Goal: Task Accomplishment & Management: Manage account settings

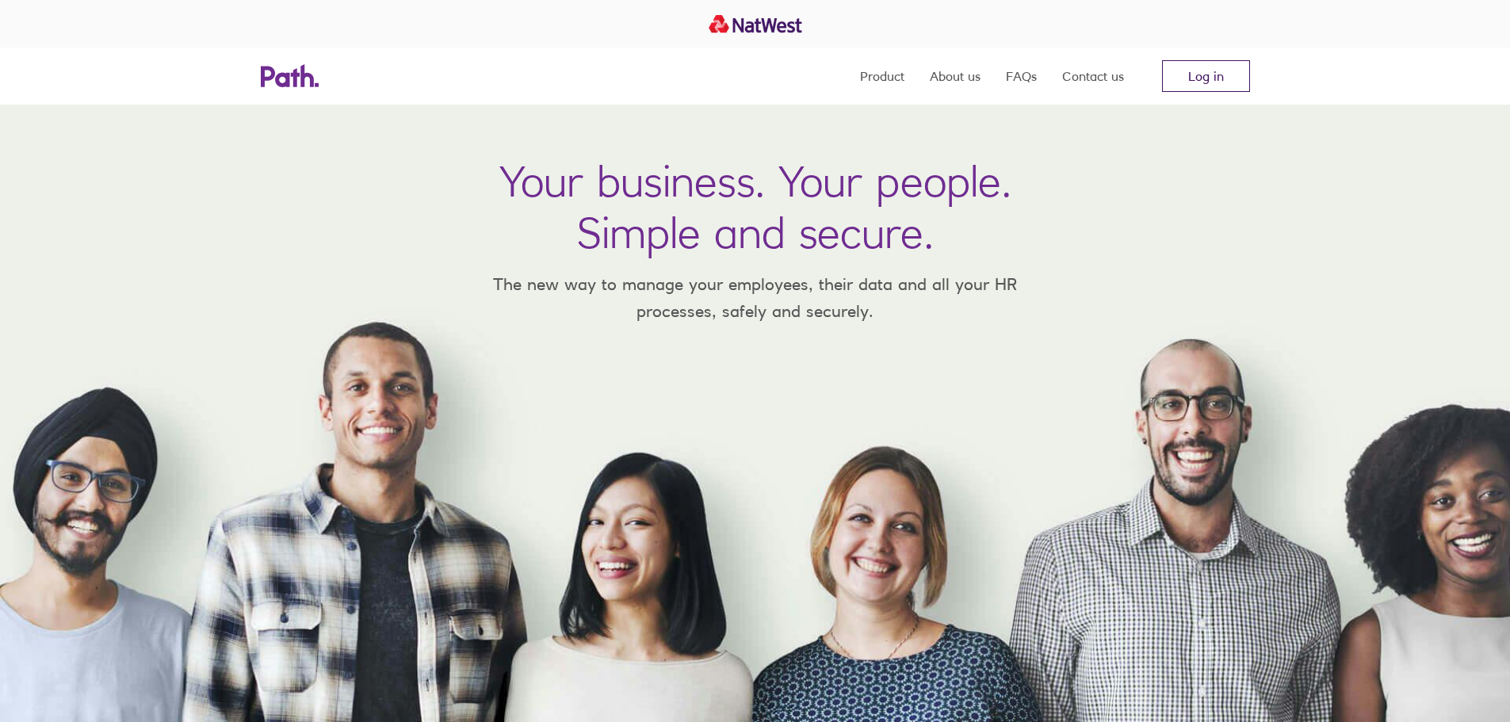
click at [1191, 80] on link "Log in" at bounding box center [1206, 76] width 88 height 32
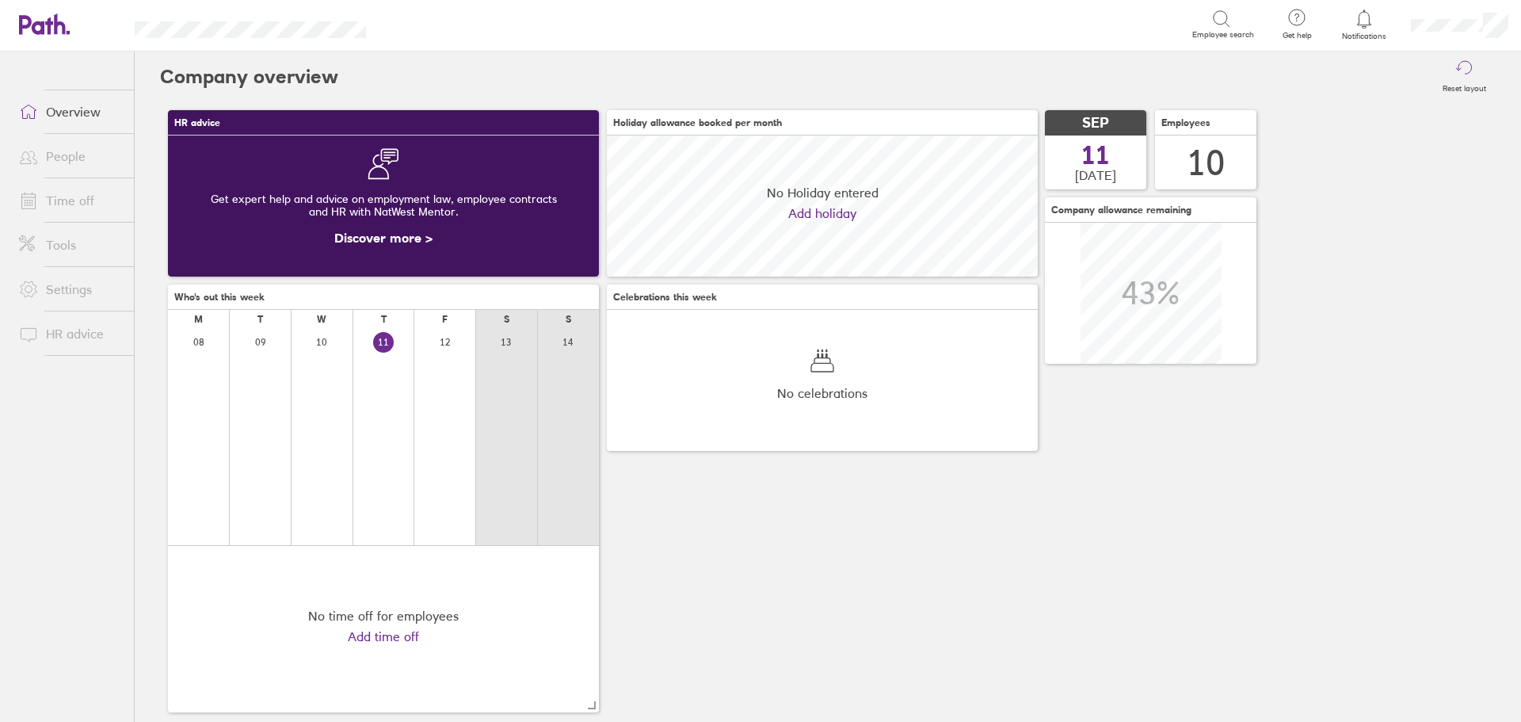
scroll to position [141, 431]
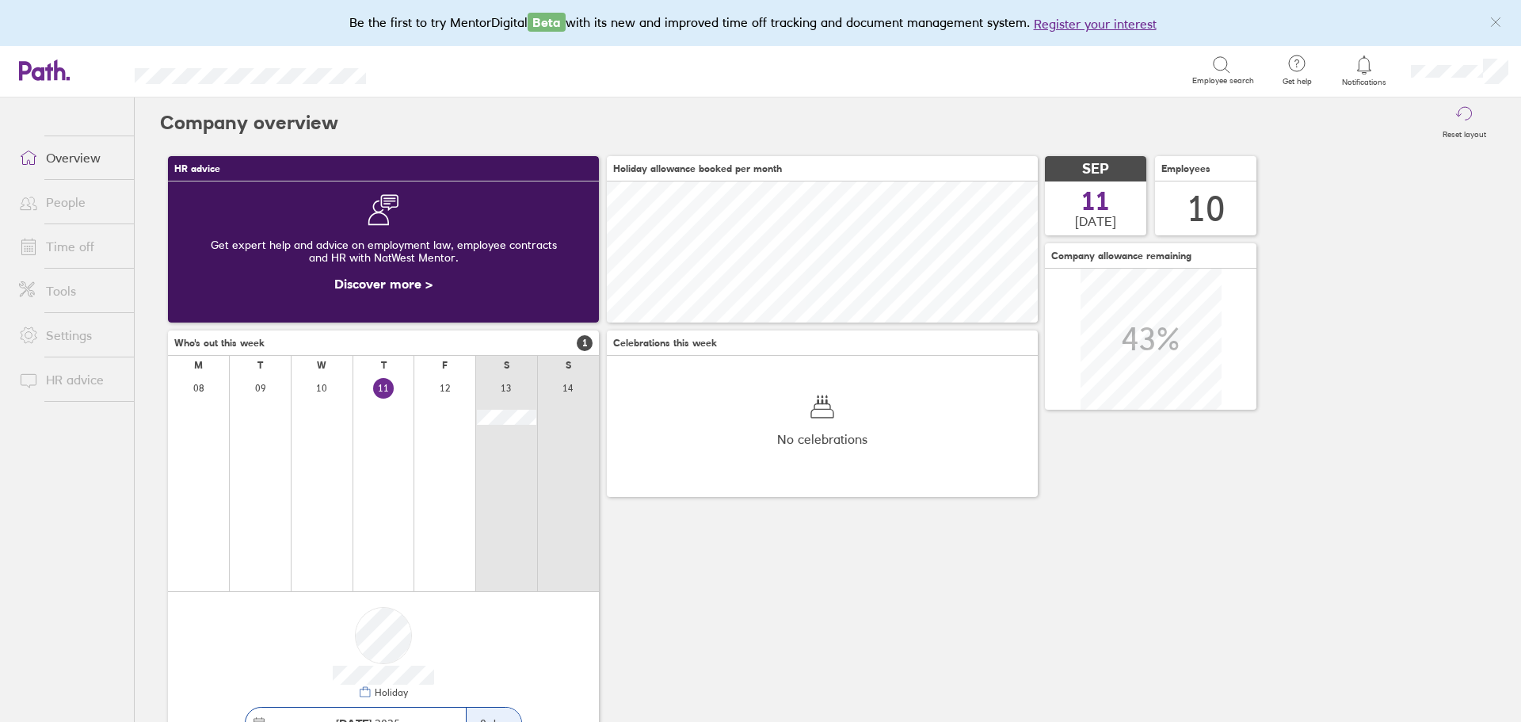
click at [77, 204] on link "People" at bounding box center [70, 202] width 128 height 32
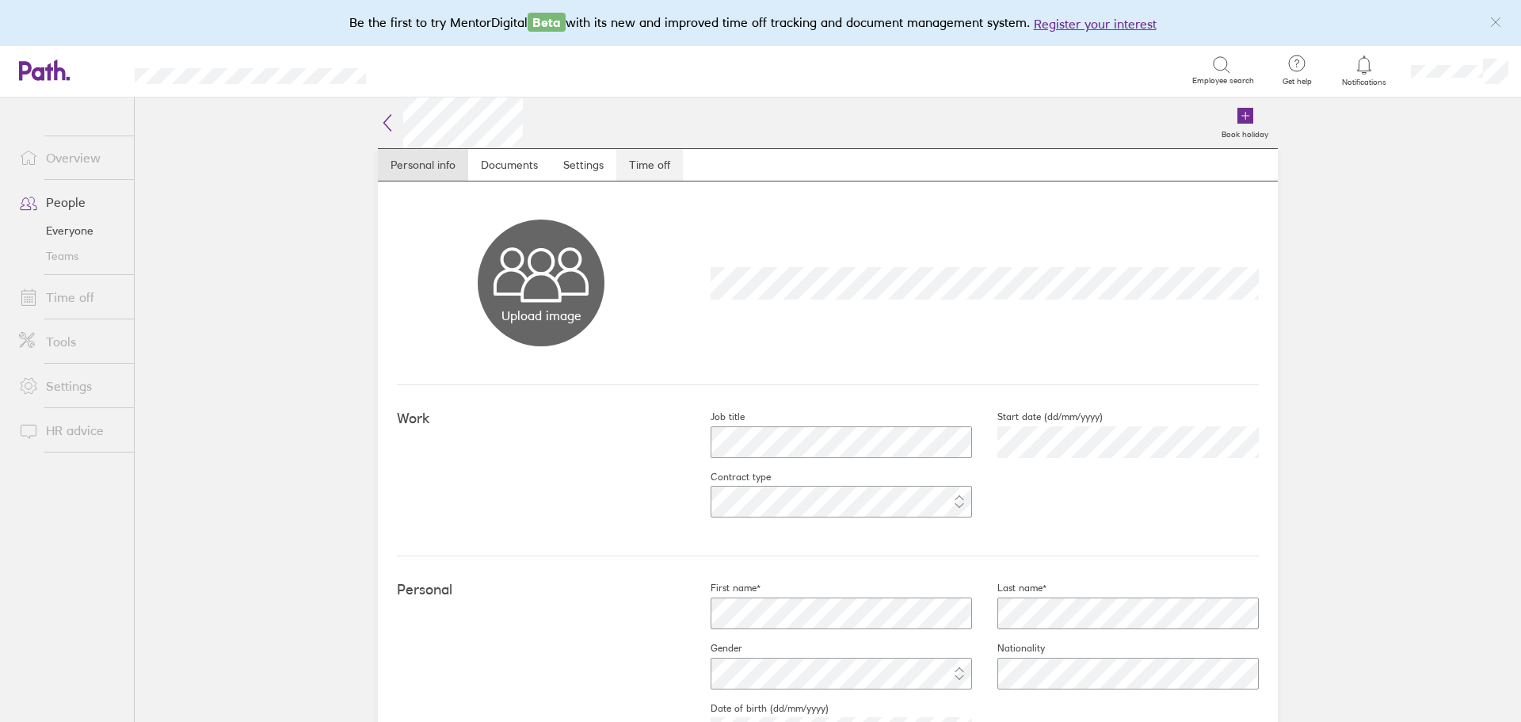
click at [625, 166] on link "Time off" at bounding box center [650, 165] width 67 height 32
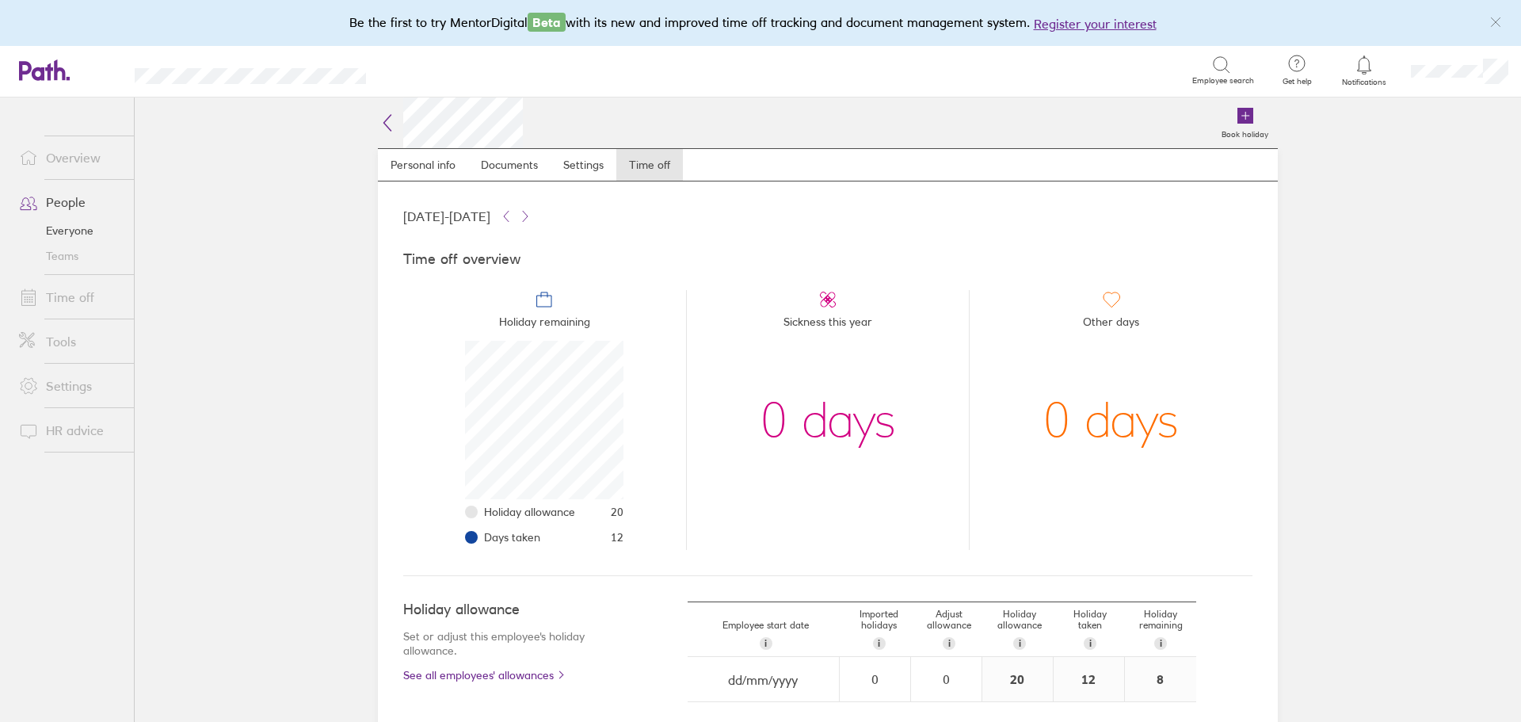
click at [81, 158] on link "Overview" at bounding box center [70, 158] width 128 height 32
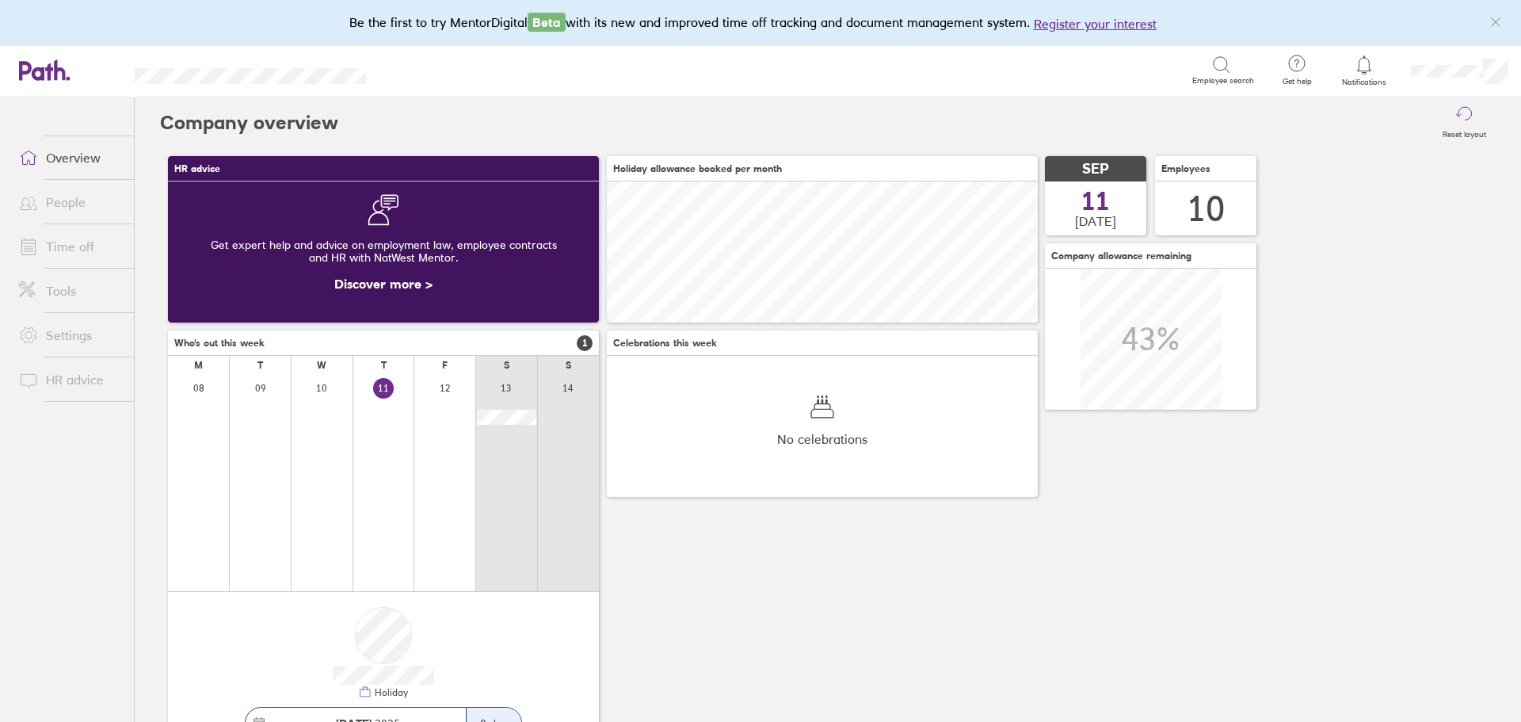
scroll to position [141, 431]
click at [340, 441] on div at bounding box center [322, 483] width 62 height 216
click at [64, 250] on link "Time off" at bounding box center [70, 247] width 128 height 32
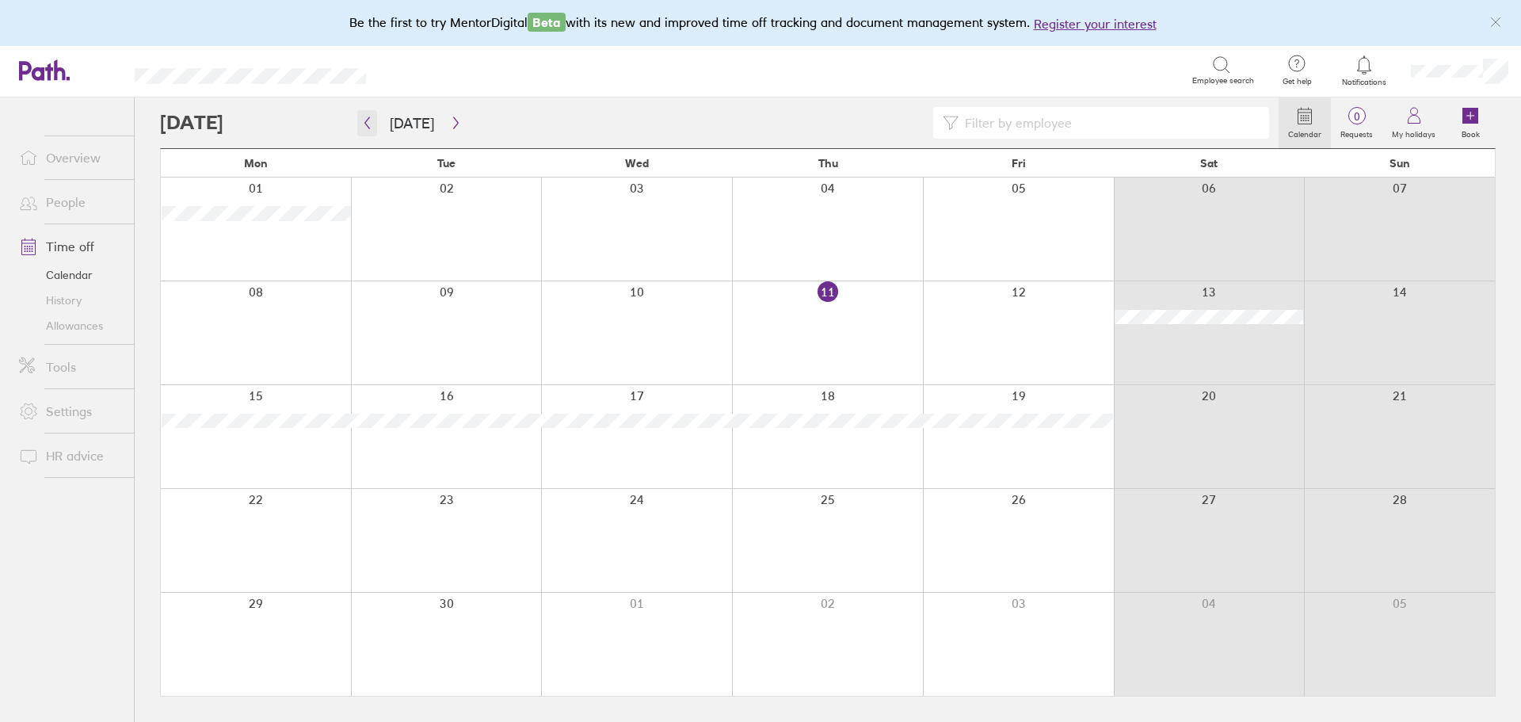
click at [371, 127] on icon "button" at bounding box center [367, 122] width 12 height 13
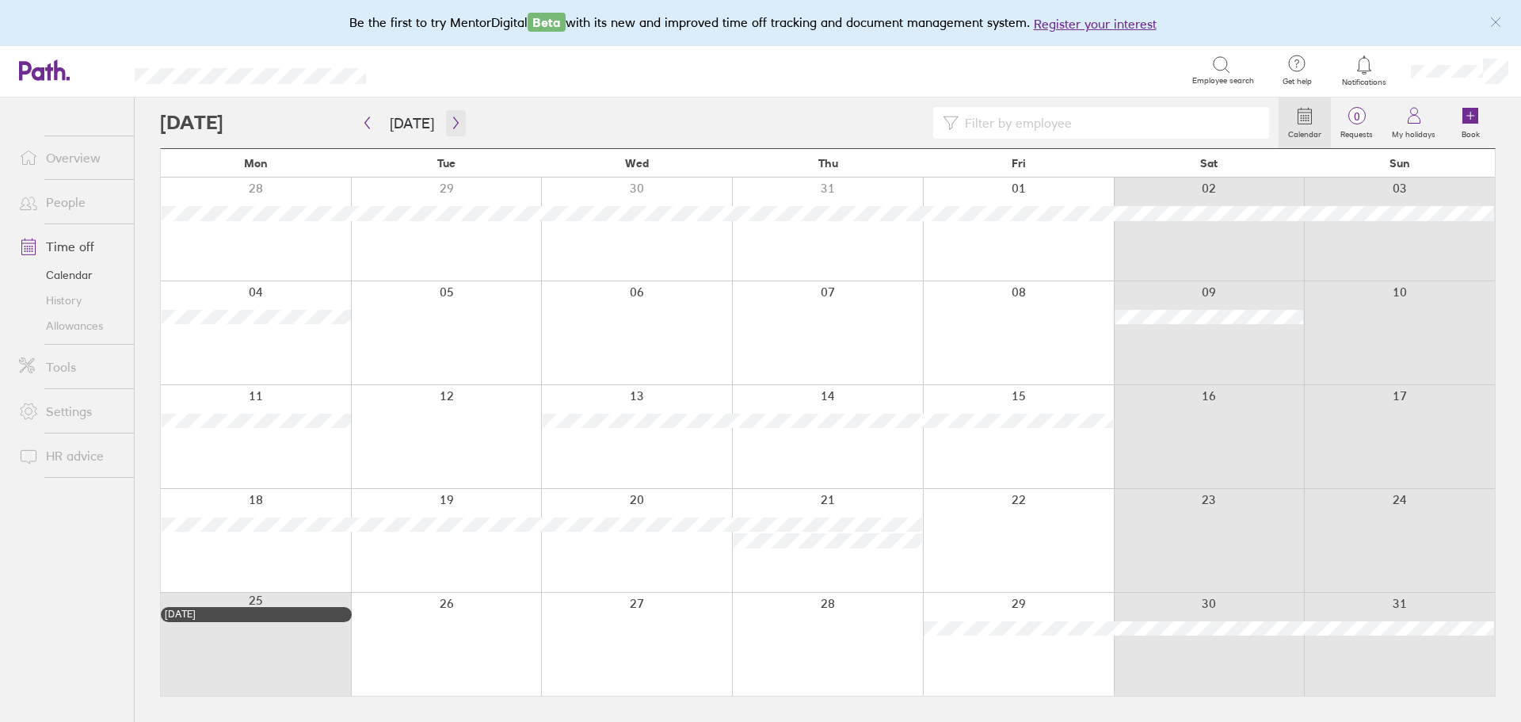
click at [456, 120] on icon "button" at bounding box center [456, 122] width 12 height 13
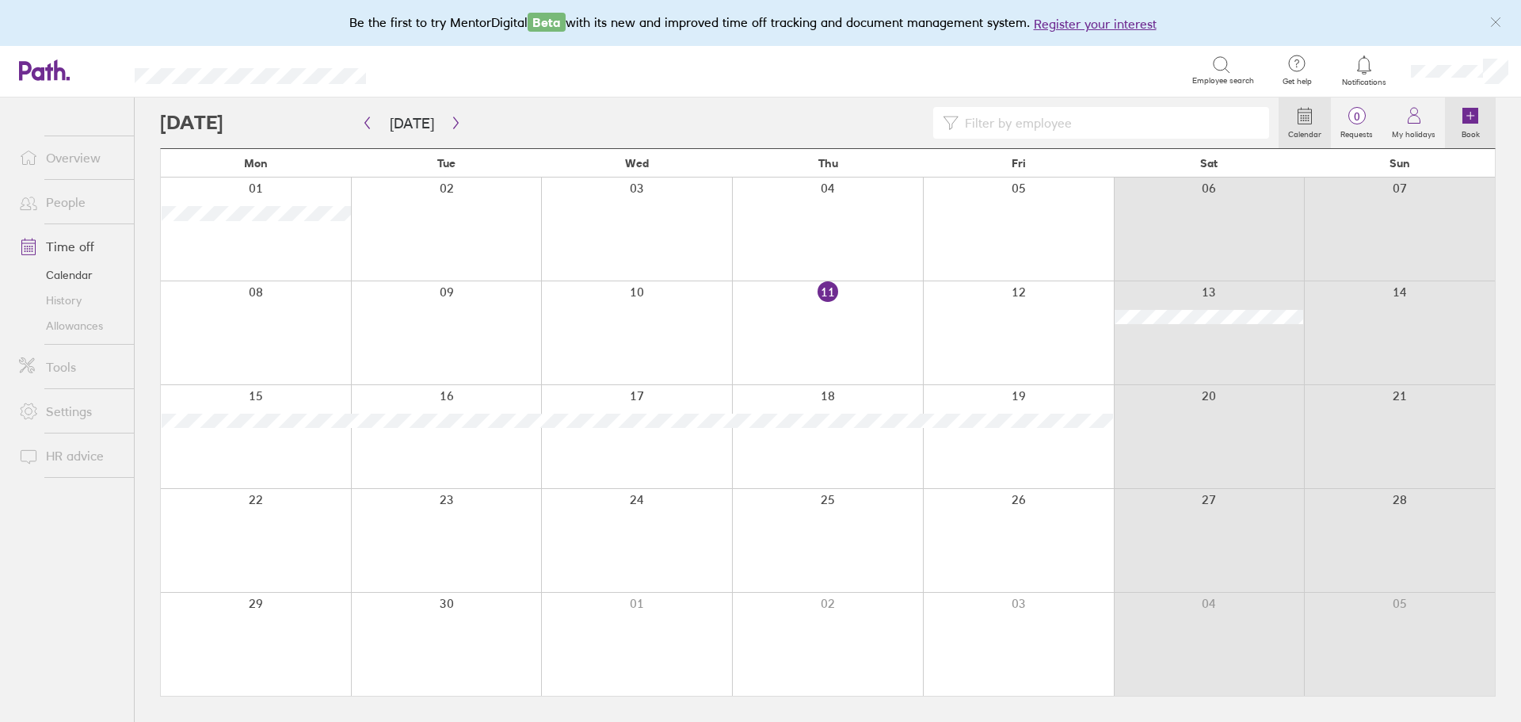
click at [1473, 120] on icon at bounding box center [1471, 116] width 16 height 16
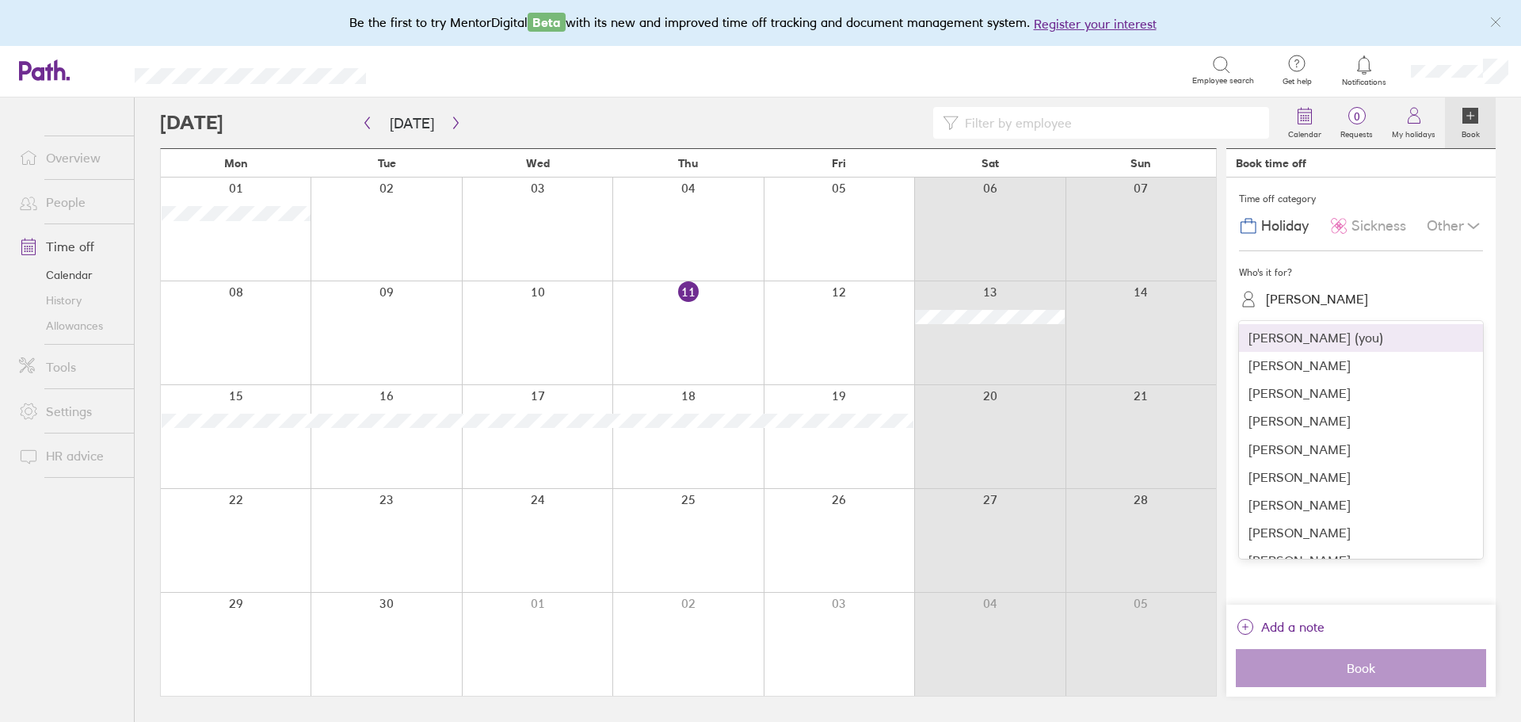
click at [1273, 296] on div "jodie rigler" at bounding box center [1317, 299] width 102 height 15
click at [1299, 514] on div "Matt Robbins" at bounding box center [1361, 505] width 244 height 28
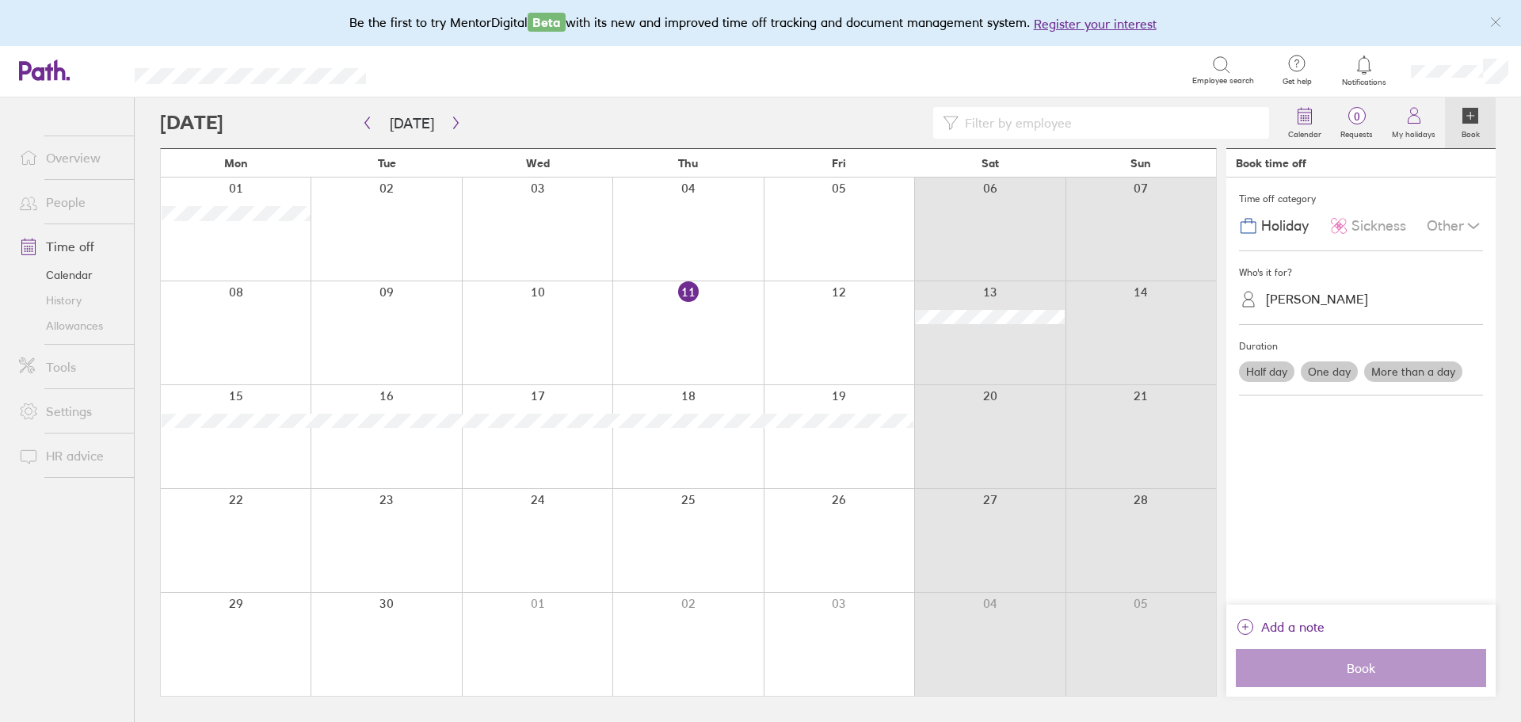
click at [1407, 369] on label "More than a day" at bounding box center [1414, 371] width 98 height 21
click at [0, 0] on input "More than a day" at bounding box center [0, 0] width 0 height 0
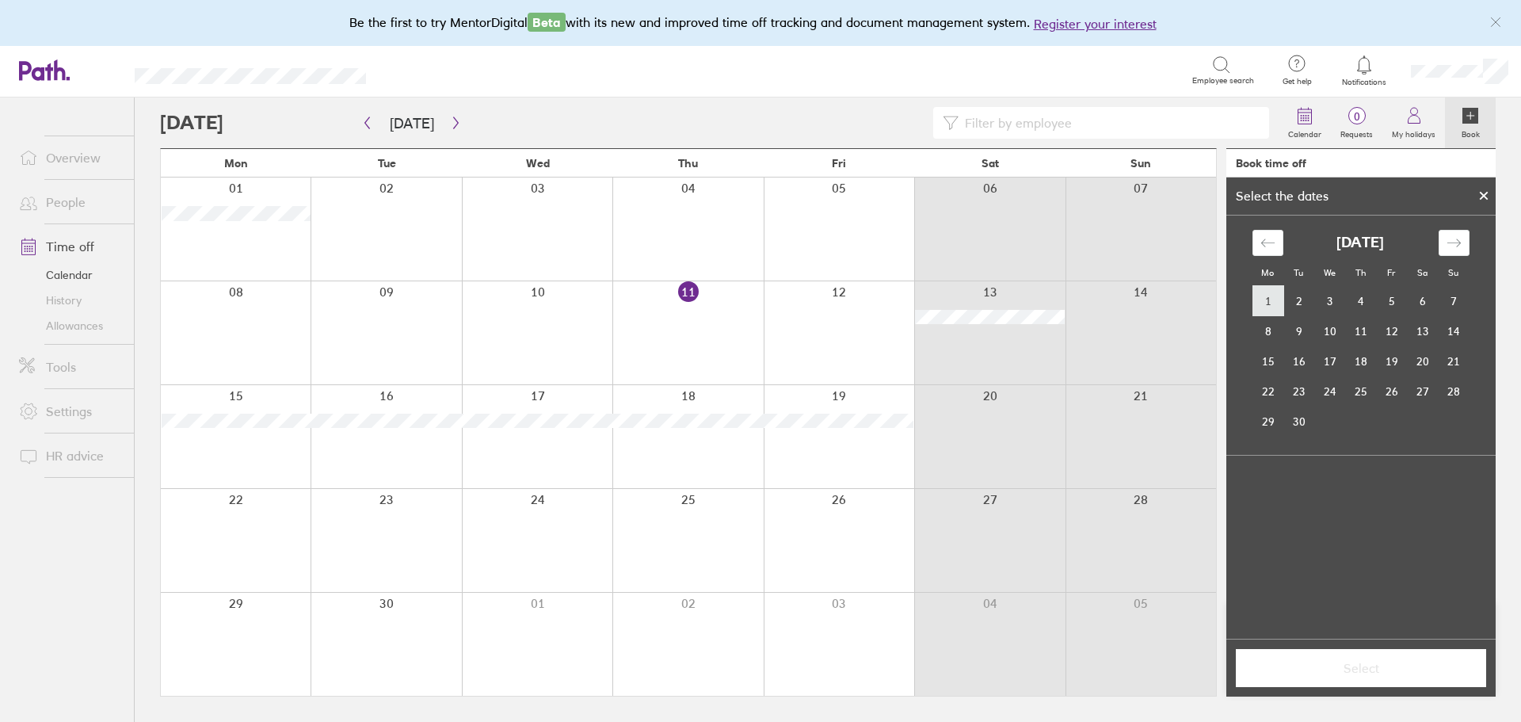
click at [1267, 291] on td "1" at bounding box center [1268, 301] width 31 height 30
click at [1361, 299] on td "4" at bounding box center [1361, 300] width 31 height 30
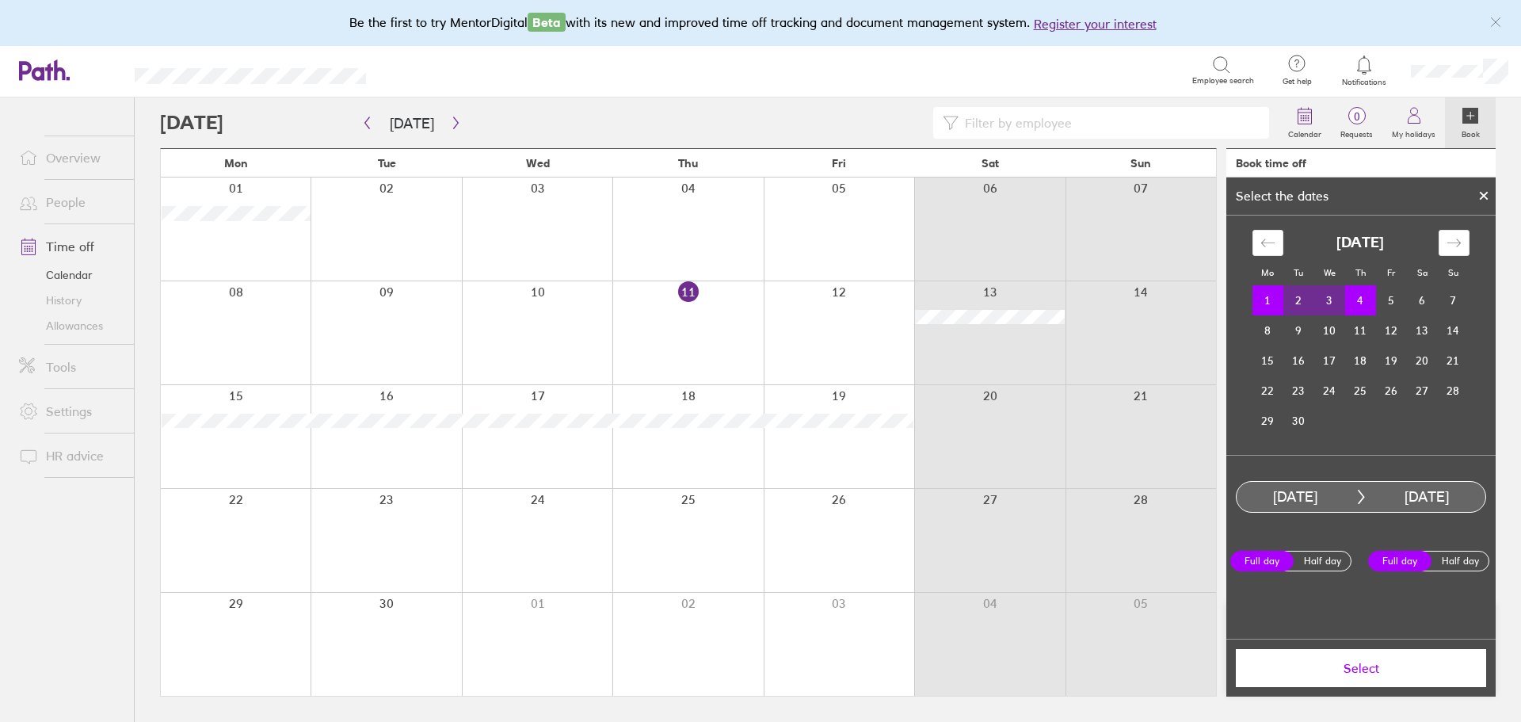
click at [1373, 663] on span "Select" at bounding box center [1361, 668] width 228 height 14
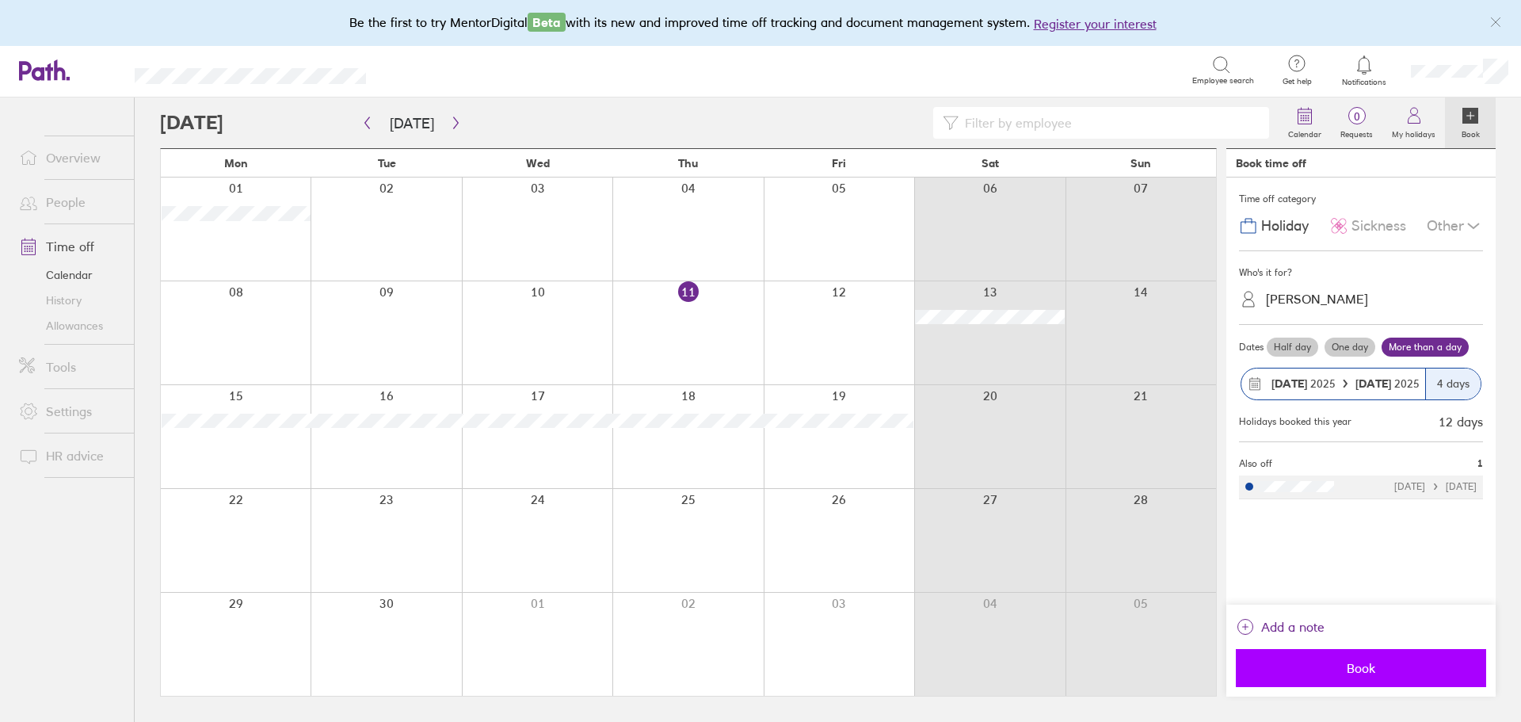
click at [1380, 667] on span "Book" at bounding box center [1361, 668] width 228 height 14
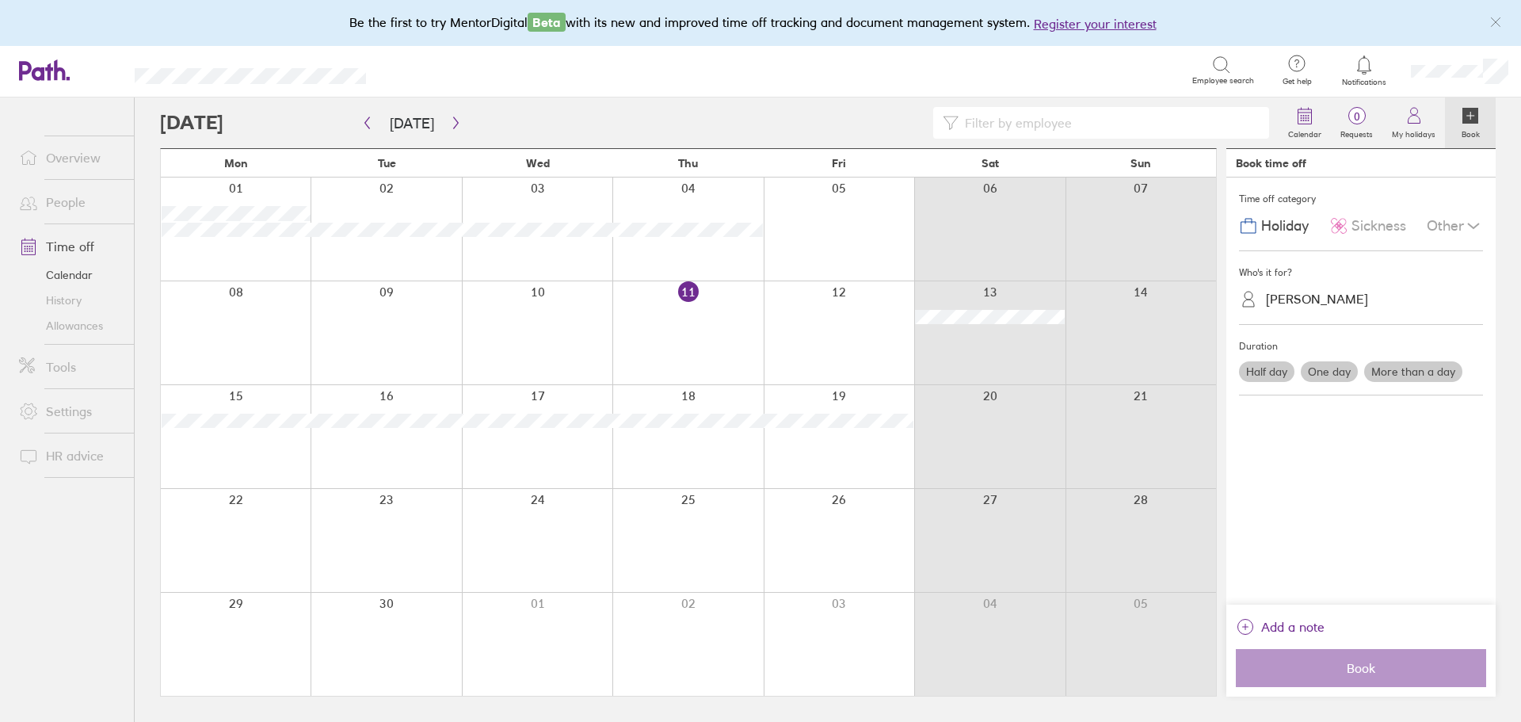
click at [64, 201] on link "People" at bounding box center [70, 202] width 128 height 32
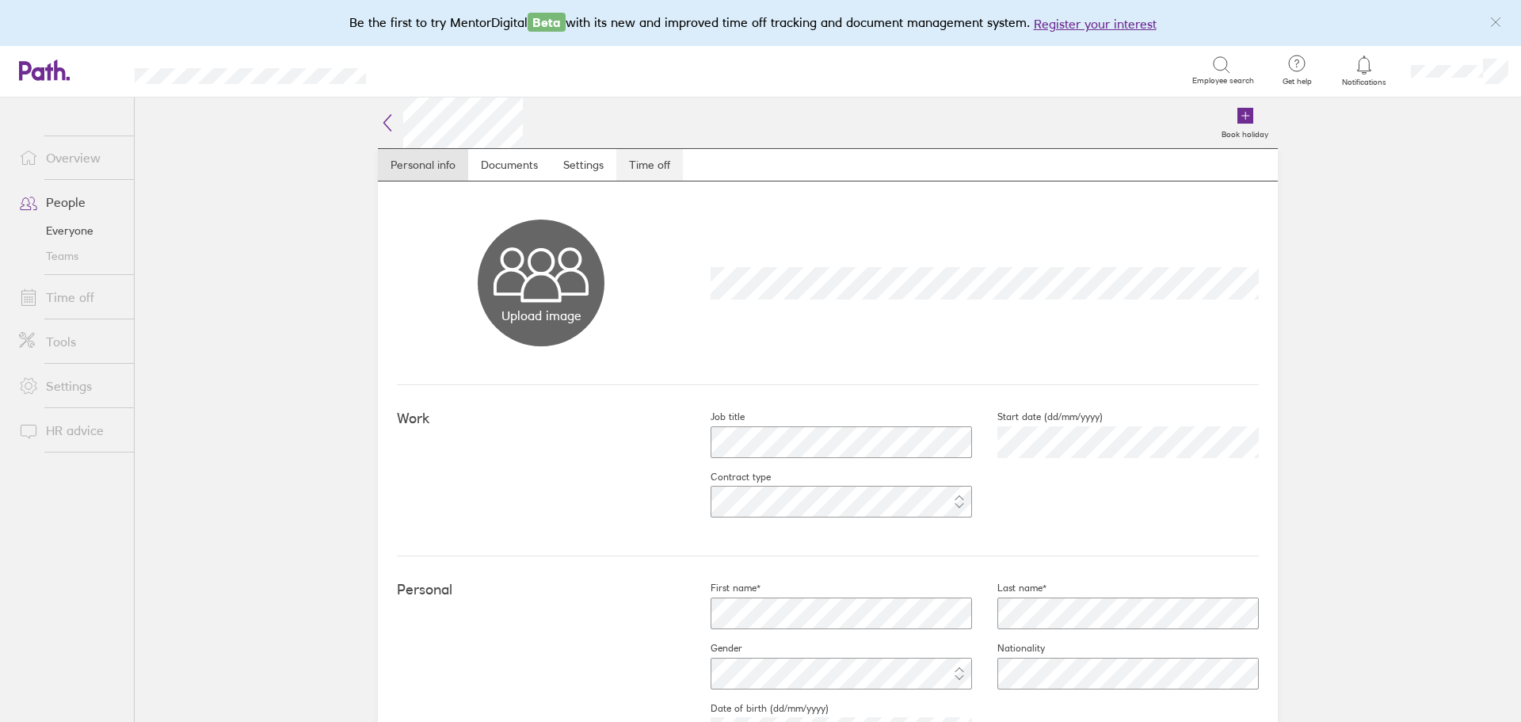
click at [636, 164] on link "Time off" at bounding box center [650, 165] width 67 height 32
